Goal: Find contact information: Obtain details needed to contact an individual or organization

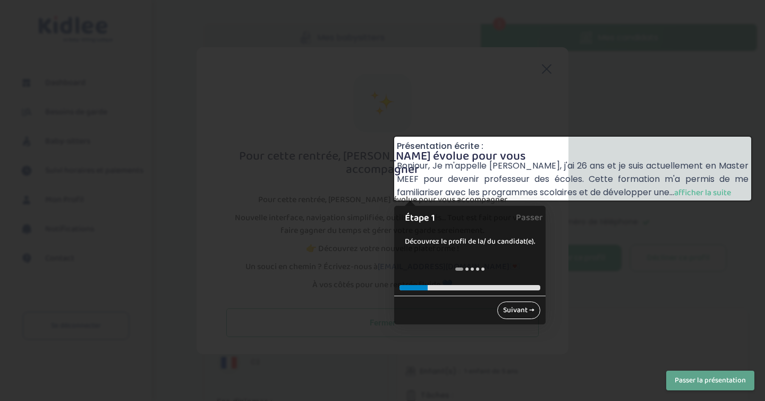
click at [522, 311] on link "Suivant →" at bounding box center [519, 310] width 43 height 18
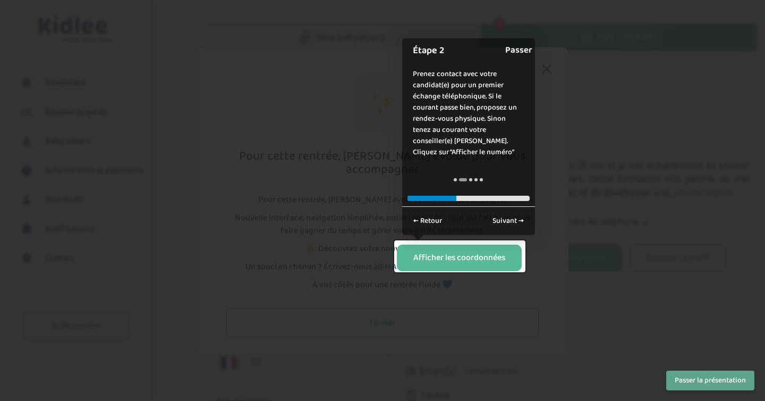
click at [523, 53] on link "Passer" at bounding box center [518, 50] width 27 height 24
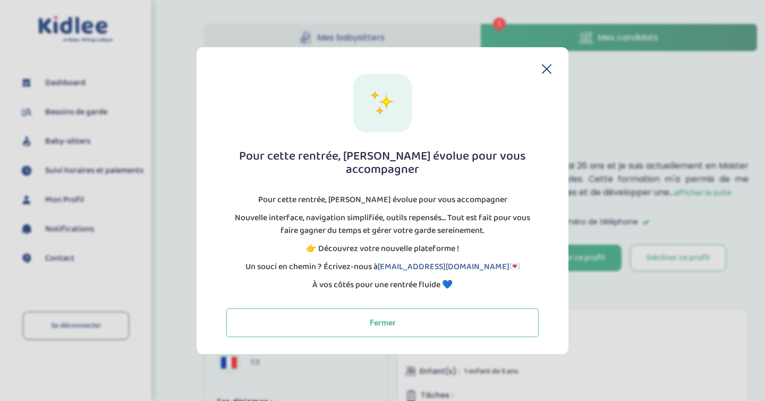
click at [551, 73] on icon at bounding box center [547, 69] width 9 height 9
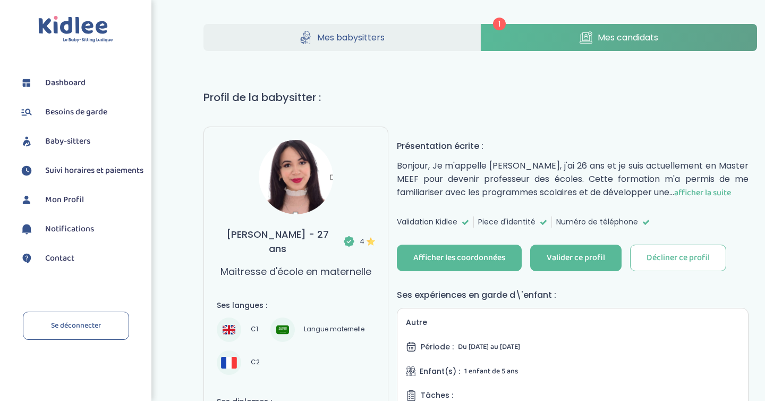
click at [727, 190] on span "afficher la suite" at bounding box center [703, 192] width 57 height 13
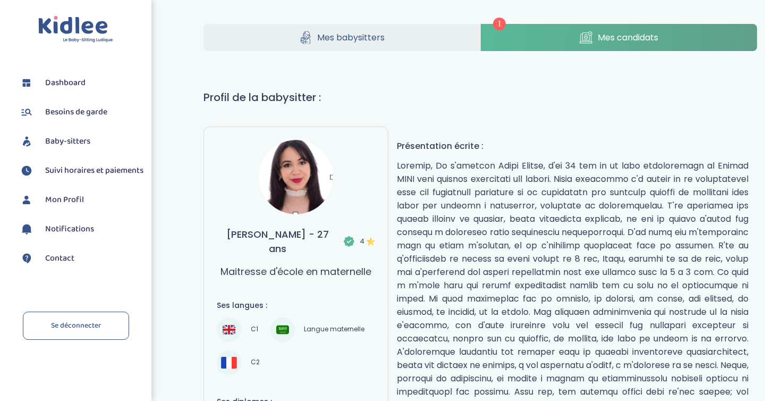
click at [505, 187] on p "réduire" at bounding box center [573, 292] width 352 height 266
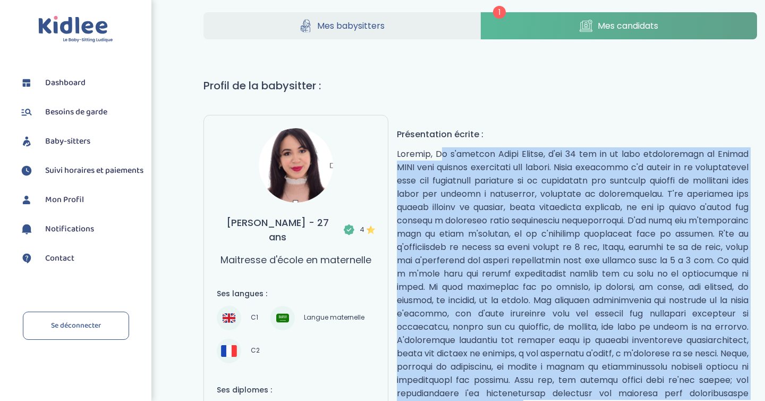
scroll to position [16, 0]
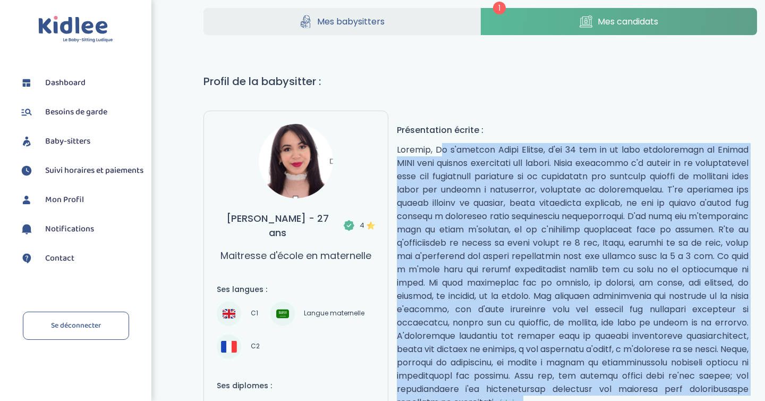
click at [505, 187] on p "réduire" at bounding box center [573, 276] width 352 height 266
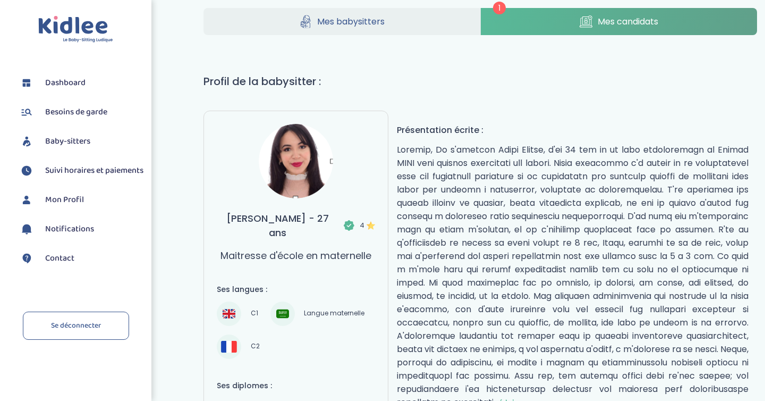
click at [505, 187] on p "réduire" at bounding box center [573, 276] width 352 height 266
click at [471, 206] on p "réduire" at bounding box center [573, 276] width 352 height 266
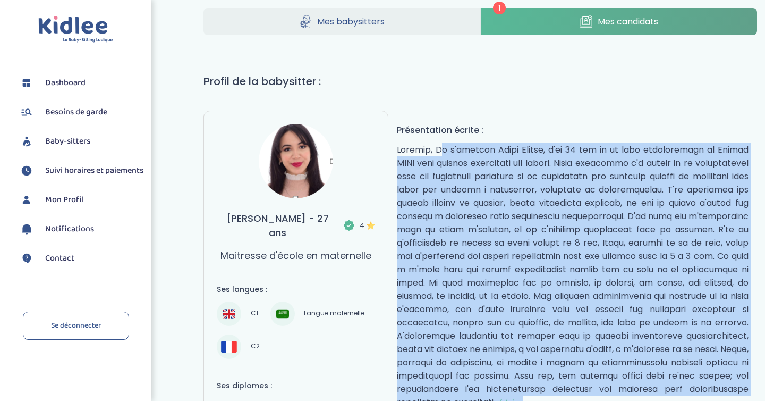
click at [471, 206] on p "réduire" at bounding box center [573, 276] width 352 height 266
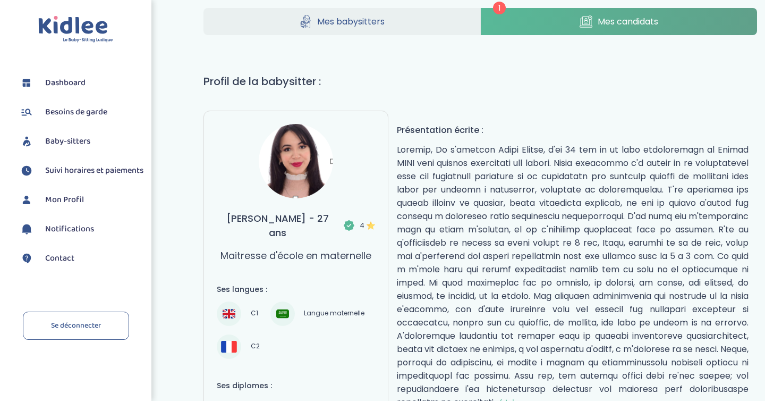
click at [471, 206] on p "réduire" at bounding box center [573, 276] width 352 height 266
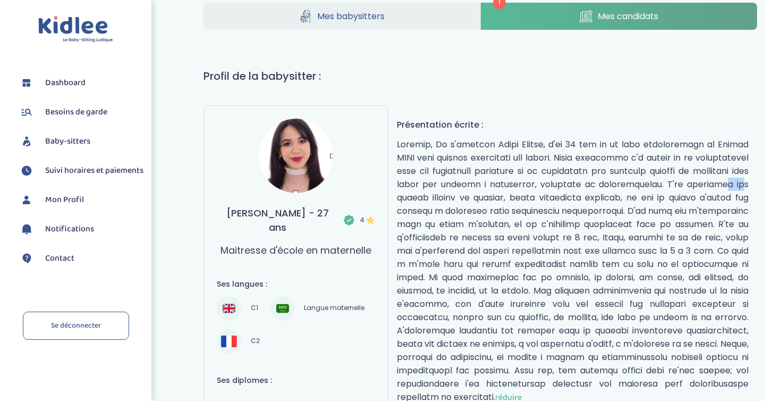
scroll to position [23, 0]
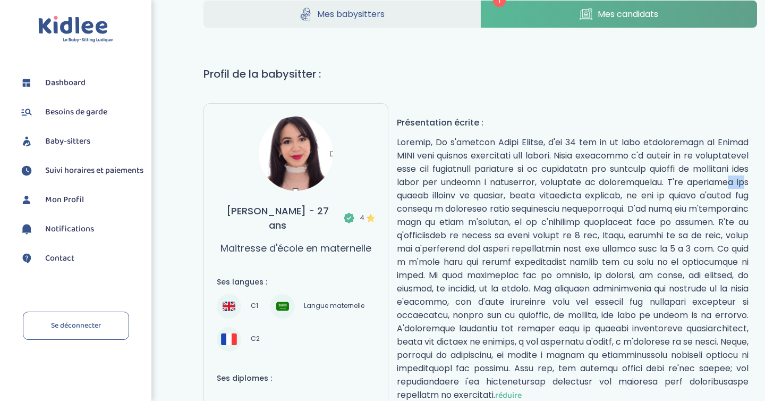
click at [471, 206] on p "réduire" at bounding box center [573, 269] width 352 height 266
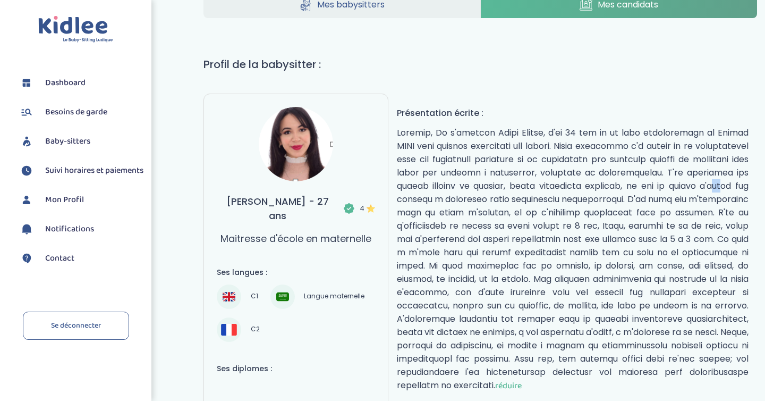
scroll to position [37, 0]
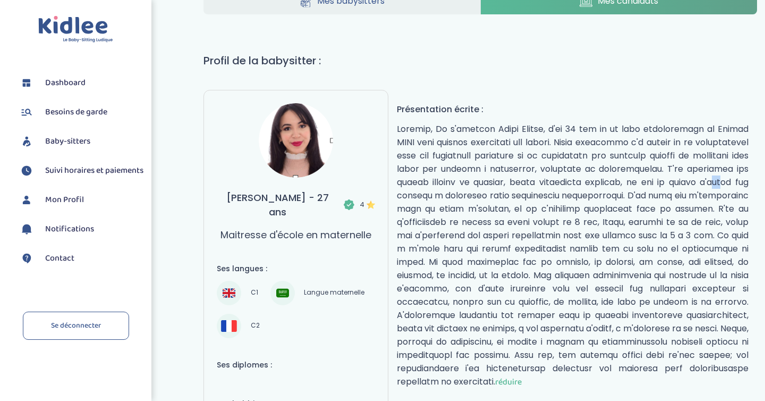
click at [471, 206] on p "réduire" at bounding box center [573, 255] width 352 height 266
click at [433, 232] on p "réduire" at bounding box center [573, 255] width 352 height 266
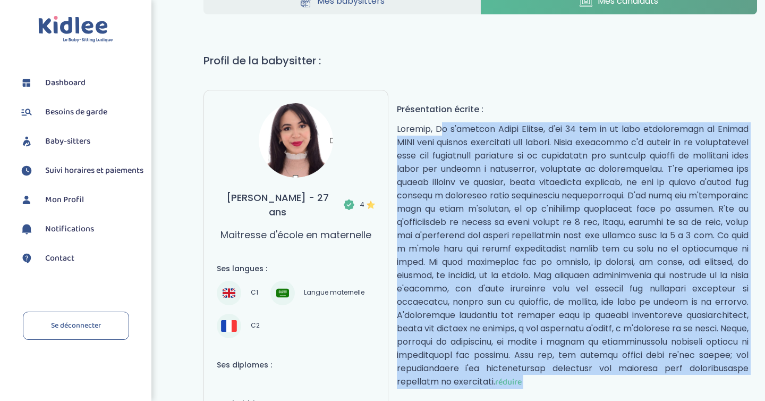
click at [433, 232] on p "réduire" at bounding box center [573, 255] width 352 height 266
click at [462, 263] on p "réduire" at bounding box center [573, 255] width 352 height 266
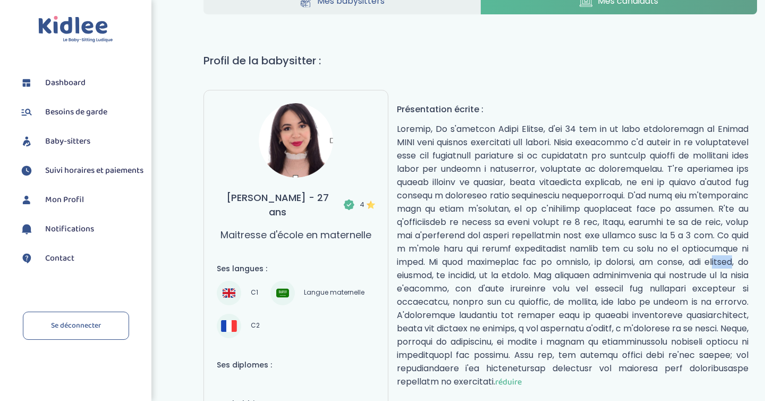
click at [462, 263] on p "réduire" at bounding box center [573, 255] width 352 height 266
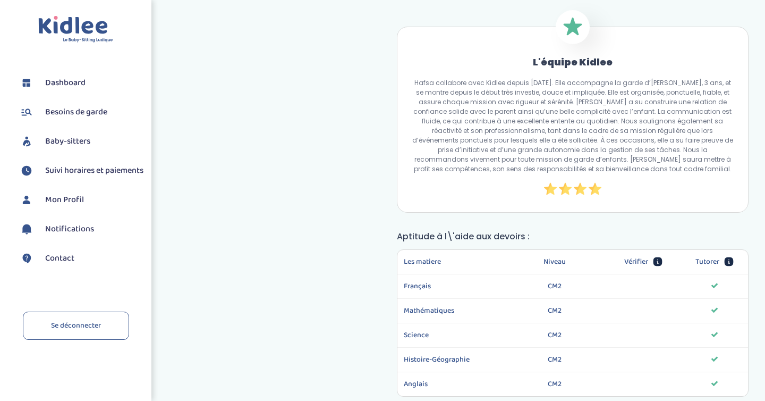
scroll to position [736, 0]
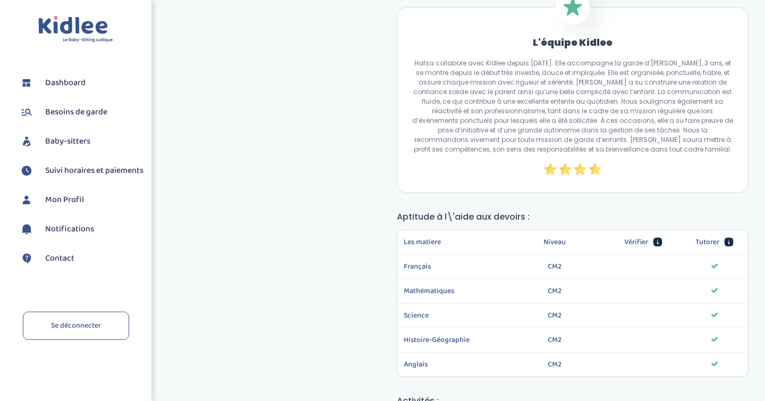
click at [456, 60] on p "Hafsa collabore avec Kidlee depuis [DATE]. Elle accompagne la garde d’[PERSON_N…" at bounding box center [572, 106] width 325 height 96
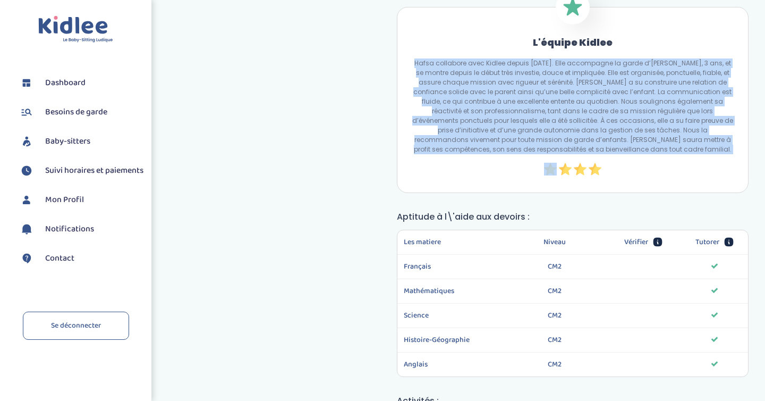
click at [456, 60] on p "Hafsa collabore avec Kidlee depuis [DATE]. Elle accompagne la garde d’[PERSON_N…" at bounding box center [572, 106] width 325 height 96
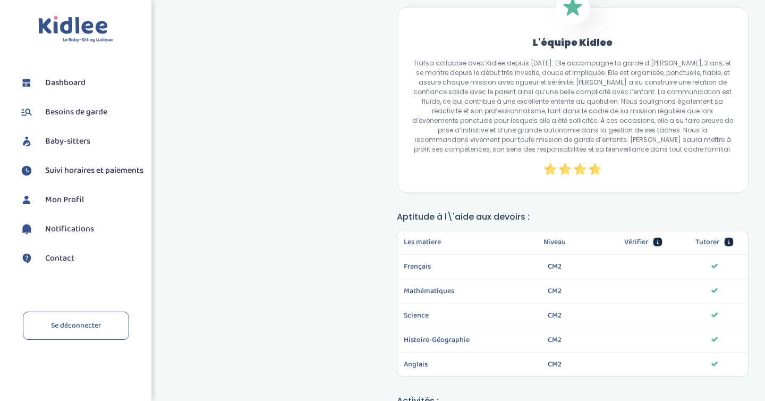
click at [456, 60] on p "Hafsa collabore avec Kidlee depuis [DATE]. Elle accompagne la garde d’[PERSON_N…" at bounding box center [572, 106] width 325 height 96
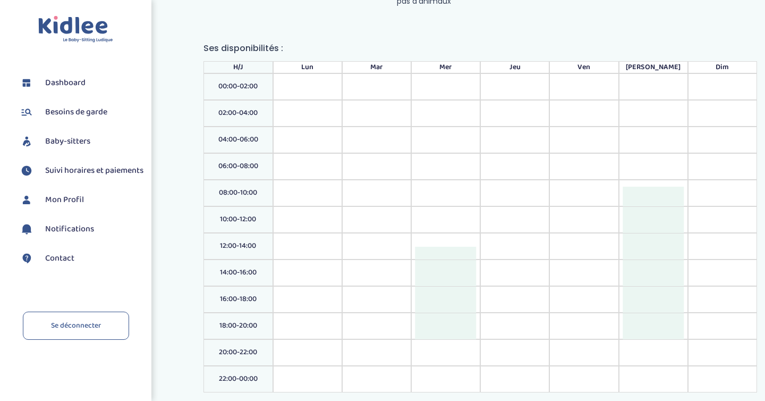
scroll to position [1417, 0]
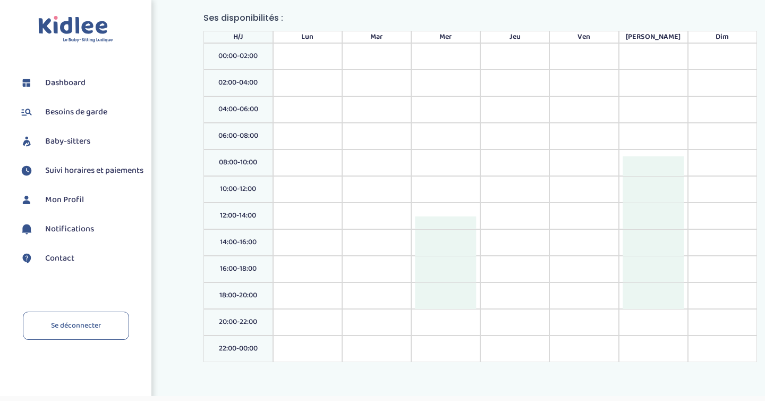
click at [443, 216] on div at bounding box center [445, 222] width 61 height 13
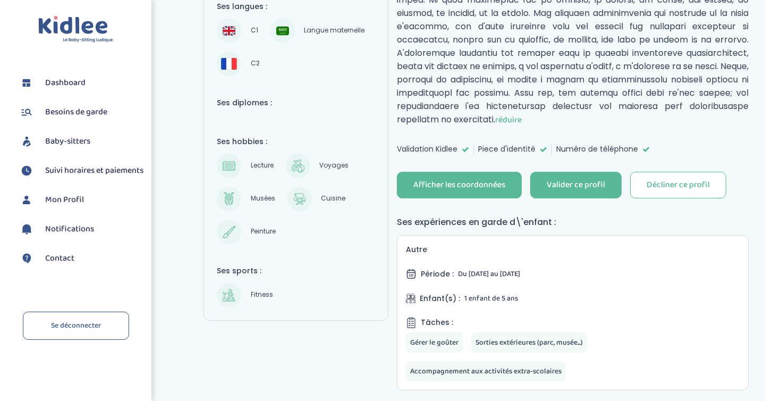
scroll to position [333, 0]
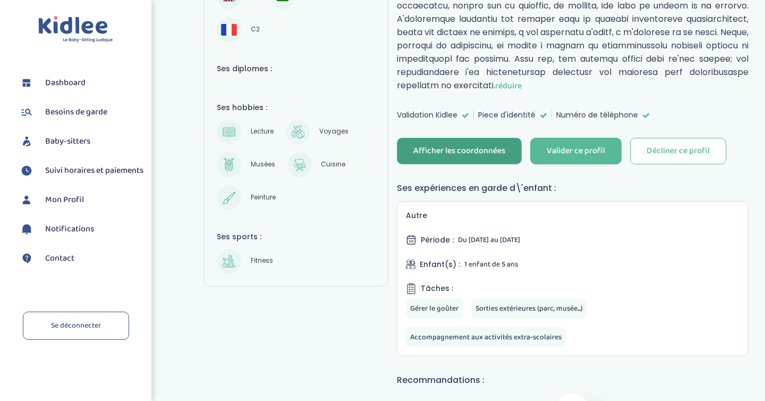
click at [478, 145] on div "Afficher les coordonnées" at bounding box center [460, 151] width 92 height 12
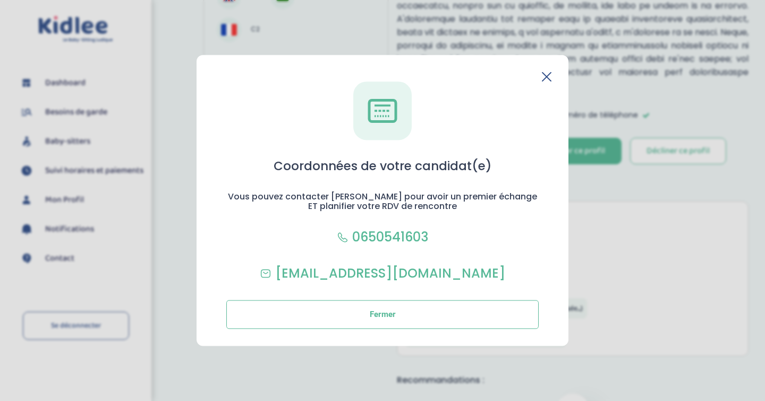
click at [554, 74] on div "Coordonnées de votre candidat(e) Vous pouvez contacter Hafsa pour avoir un prem…" at bounding box center [383, 200] width 372 height 291
click at [545, 78] on icon at bounding box center [547, 76] width 9 height 9
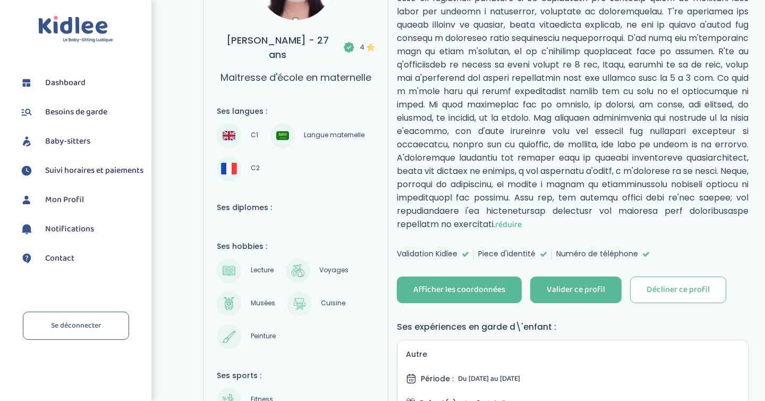
scroll to position [37, 0]
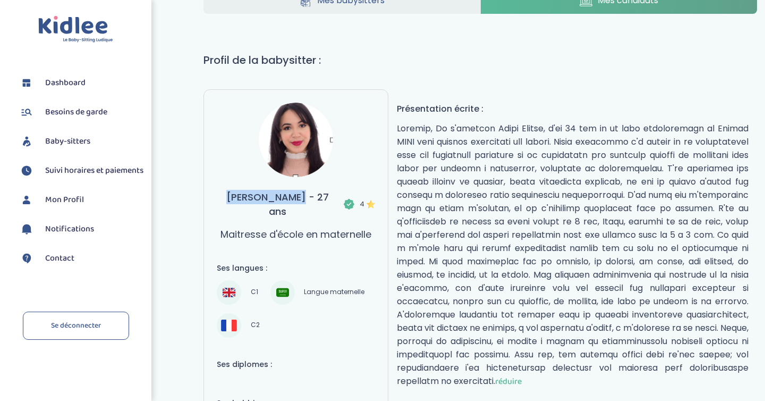
drag, startPoint x: 289, startPoint y: 196, endPoint x: 207, endPoint y: 193, distance: 82.4
click at [207, 193] on div "[PERSON_NAME] - 27 ans 4 Maitresse d'école en maternelle Ses langues : C1 Langu…" at bounding box center [296, 335] width 184 height 493
copy h3 "[PERSON_NAME]"
drag, startPoint x: 418, startPoint y: 139, endPoint x: 393, endPoint y: 139, distance: 25.5
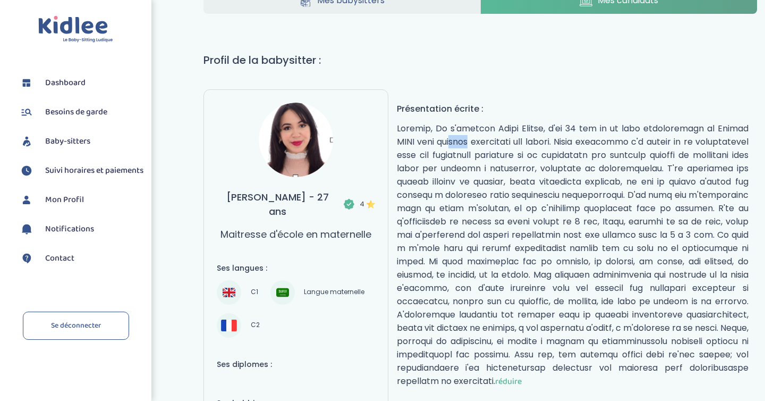
copy p "MEEF"
drag, startPoint x: 288, startPoint y: 197, endPoint x: 209, endPoint y: 196, distance: 78.1
click at [209, 196] on div "[PERSON_NAME] - 27 ans 4 Maitresse d'école en maternelle Ses langues : C1 Langu…" at bounding box center [296, 335] width 184 height 493
copy h3 "[PERSON_NAME]"
